Goal: Information Seeking & Learning: Learn about a topic

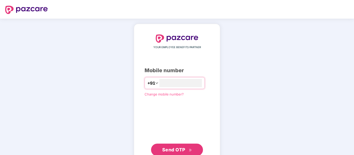
type input "**********"
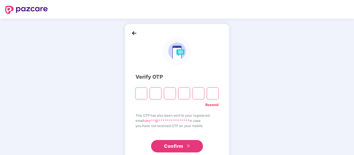
paste input "*"
type input "*"
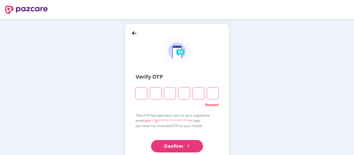
type input "*"
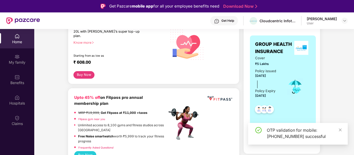
scroll to position [52, 0]
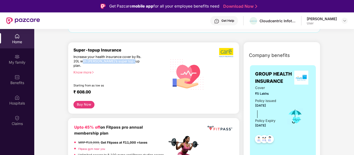
drag, startPoint x: 83, startPoint y: 60, endPoint x: 131, endPoint y: 63, distance: 47.8
click at [131, 63] on div "Increase your health insurance cover by Rs. 20L with [PERSON_NAME]’s super top-…" at bounding box center [108, 61] width 71 height 13
drag, startPoint x: 86, startPoint y: 57, endPoint x: 139, endPoint y: 59, distance: 53.7
click at [139, 59] on div "Increase your health insurance cover by Rs. 20L with [PERSON_NAME]’s super top-…" at bounding box center [108, 61] width 71 height 13
drag, startPoint x: 96, startPoint y: 62, endPoint x: 131, endPoint y: 60, distance: 35.0
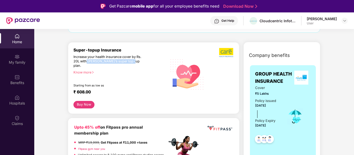
click at [131, 60] on div "Increase your health insurance cover by Rs. 20L with [PERSON_NAME]’s super top-…" at bounding box center [108, 61] width 71 height 13
drag, startPoint x: 92, startPoint y: 88, endPoint x: 66, endPoint y: 84, distance: 25.7
click at [75, 61] on div "Increase your health insurance cover by Rs. 20L with [PERSON_NAME]’s super top-…" at bounding box center [108, 61] width 71 height 13
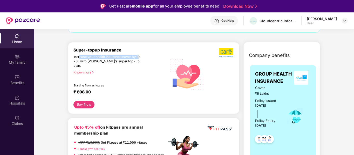
drag, startPoint x: 80, startPoint y: 57, endPoint x: 139, endPoint y: 57, distance: 59.1
click at [139, 57] on div "Increase your health insurance cover by Rs. 20L with [PERSON_NAME]’s super top-…" at bounding box center [108, 61] width 71 height 13
drag, startPoint x: 79, startPoint y: 62, endPoint x: 137, endPoint y: 63, distance: 57.6
click at [137, 63] on div "Increase your health insurance cover by Rs. 20L with [PERSON_NAME]’s super top-…" at bounding box center [108, 61] width 71 height 13
drag, startPoint x: 78, startPoint y: 82, endPoint x: 105, endPoint y: 80, distance: 27.0
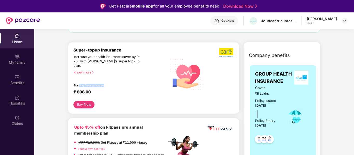
click at [105, 84] on div "Starting from as low as" at bounding box center [109, 86] width 72 height 4
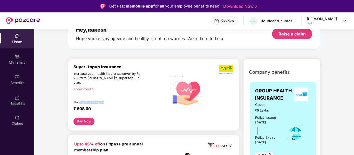
scroll to position [78, 0]
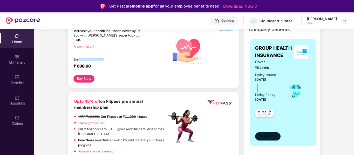
click at [272, 137] on span "View details" at bounding box center [268, 136] width 18 height 5
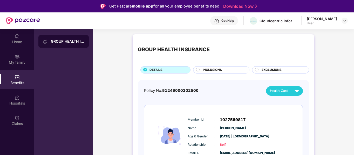
click at [211, 67] on div "INCLUSIONS" at bounding box center [221, 69] width 56 height 7
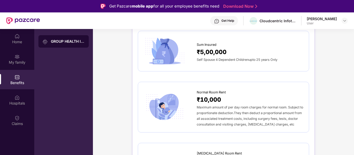
scroll to position [26, 0]
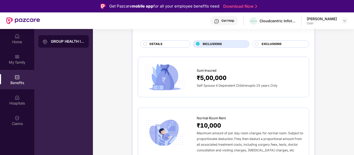
click at [232, 73] on div "₹5,00,000" at bounding box center [250, 77] width 107 height 9
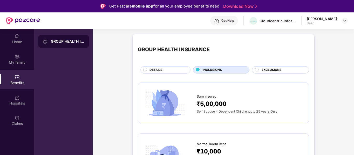
click at [230, 111] on span "Self Spouse 4 Dependent Childrenupto 25 years Only" at bounding box center [237, 112] width 81 height 4
click at [167, 71] on div "DETAILS" at bounding box center [167, 71] width 41 height 6
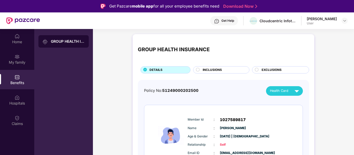
click at [216, 71] on span "INCLUSIONS" at bounding box center [211, 70] width 19 height 5
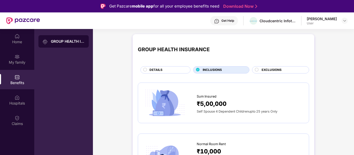
click at [166, 72] on div "DETAILS" at bounding box center [167, 71] width 41 height 6
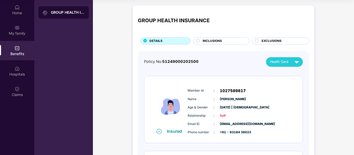
click at [214, 38] on div "INCLUSIONS" at bounding box center [221, 40] width 56 height 7
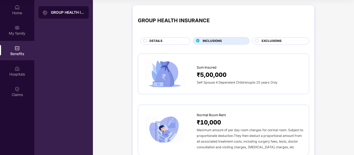
click at [158, 43] on span "DETAILS" at bounding box center [155, 41] width 13 height 5
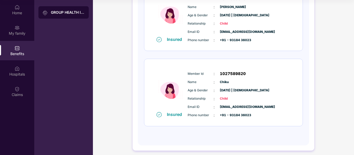
scroll to position [246, 0]
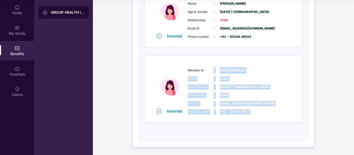
drag, startPoint x: 249, startPoint y: 113, endPoint x: 211, endPoint y: 61, distance: 64.7
click at [211, 61] on div "Insured Member Id : 1027589820 Name : [PERSON_NAME] Age & Gender : [DATE] | [DE…" at bounding box center [223, 89] width 158 height 67
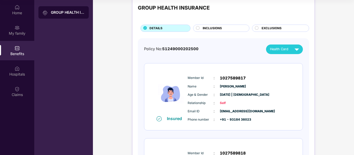
scroll to position [0, 0]
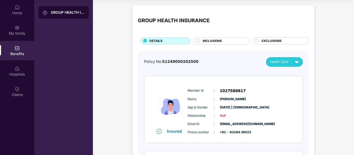
click at [221, 41] on span "INCLUSIONS" at bounding box center [211, 41] width 19 height 5
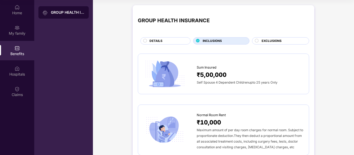
click at [273, 38] on div "EXCLUSIONS" at bounding box center [280, 40] width 57 height 7
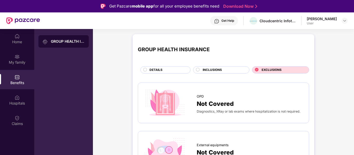
click at [209, 71] on span "INCLUSIONS" at bounding box center [211, 70] width 19 height 5
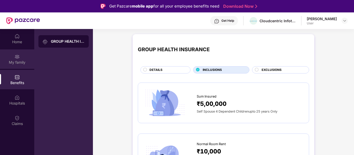
click at [27, 60] on div "My family" at bounding box center [17, 62] width 34 height 5
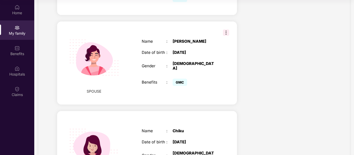
scroll to position [145, 0]
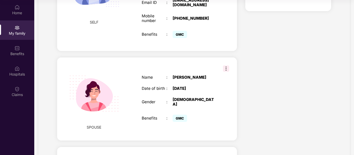
click at [225, 66] on img at bounding box center [226, 69] width 6 height 6
click at [163, 58] on div "SPOUSE Name : [PERSON_NAME] Date of birth : [DEMOGRAPHIC_DATA] Gender : [DEMOGR…" at bounding box center [147, 99] width 180 height 83
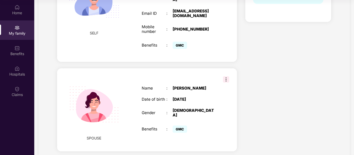
scroll to position [275, 0]
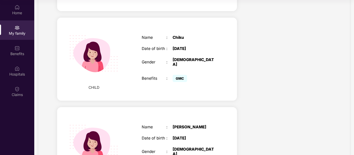
click at [221, 66] on div "CHILD Name : Chiku Date of birth : [DEMOGRAPHIC_DATA] Gender : [DEMOGRAPHIC_DAT…" at bounding box center [147, 59] width 180 height 83
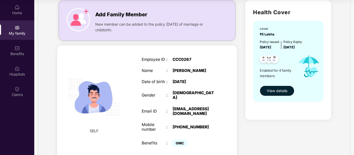
scroll to position [0, 0]
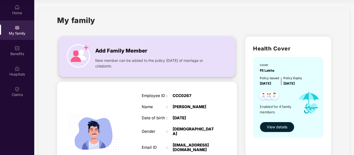
click at [152, 67] on span "New member can be added to the policy [DATE] of marriage or childbirth." at bounding box center [155, 63] width 120 height 11
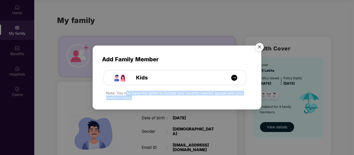
drag, startPoint x: 125, startPoint y: 94, endPoint x: 242, endPoint y: 97, distance: 117.5
click at [242, 97] on div "Note: You now have the option to include your recently married spouse and your …" at bounding box center [178, 95] width 145 height 9
drag, startPoint x: 131, startPoint y: 97, endPoint x: 106, endPoint y: 93, distance: 25.2
click at [106, 93] on div "Note: You now have the option to include your recently married spouse and your …" at bounding box center [178, 95] width 145 height 9
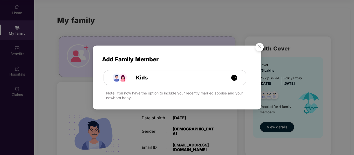
click at [215, 96] on div "Note: You now have the option to include your recently married spouse and your …" at bounding box center [178, 95] width 145 height 9
click at [235, 76] on img at bounding box center [234, 78] width 6 height 6
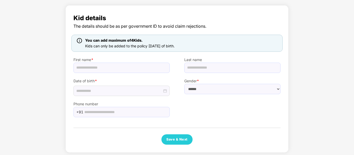
drag, startPoint x: 94, startPoint y: 40, endPoint x: 156, endPoint y: 43, distance: 62.5
click at [156, 43] on div "You can add maximum of 4 Kids." at bounding box center [130, 41] width 92 height 6
drag, startPoint x: 91, startPoint y: 48, endPoint x: 199, endPoint y: 47, distance: 108.4
click at [199, 47] on div "You can add maximum of 4 Kids. Kids can only be added to the policy [DATE] of b…" at bounding box center [176, 43] width 211 height 17
drag, startPoint x: 122, startPoint y: 28, endPoint x: 207, endPoint y: 26, distance: 84.3
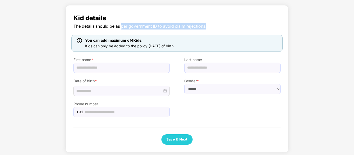
click at [211, 26] on span "The details should be as per government ID to avoid claim rejections." at bounding box center [176, 26] width 207 height 6
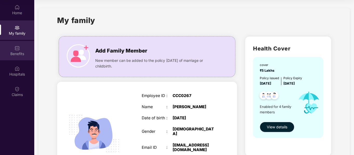
click at [21, 53] on div "Benefits" at bounding box center [17, 53] width 34 height 5
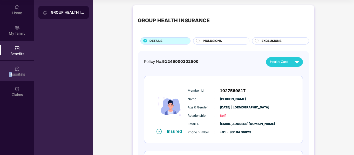
click at [11, 70] on div "Hospitals" at bounding box center [17, 70] width 34 height 19
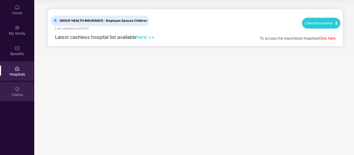
click at [13, 89] on div "Claims" at bounding box center [17, 91] width 34 height 19
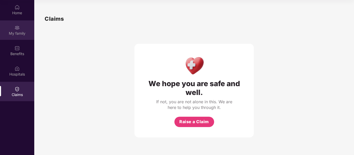
click at [15, 30] on img at bounding box center [17, 27] width 5 height 5
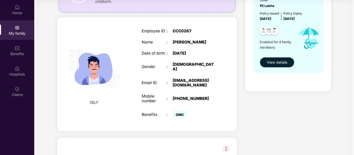
scroll to position [52, 0]
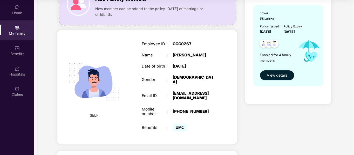
click at [277, 73] on span "View details" at bounding box center [277, 76] width 20 height 6
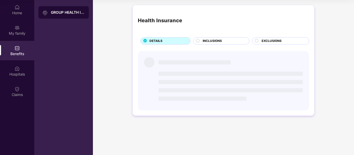
scroll to position [0, 0]
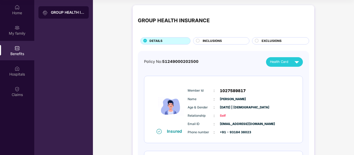
click at [216, 42] on span "INCLUSIONS" at bounding box center [211, 41] width 19 height 5
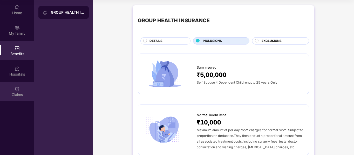
click at [18, 92] on img at bounding box center [17, 89] width 5 height 5
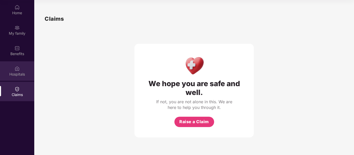
click at [16, 74] on div "Hospitals" at bounding box center [17, 74] width 34 height 5
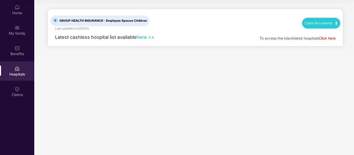
click at [147, 37] on link "here >>" at bounding box center [145, 37] width 18 height 6
